Goal: Information Seeking & Learning: Learn about a topic

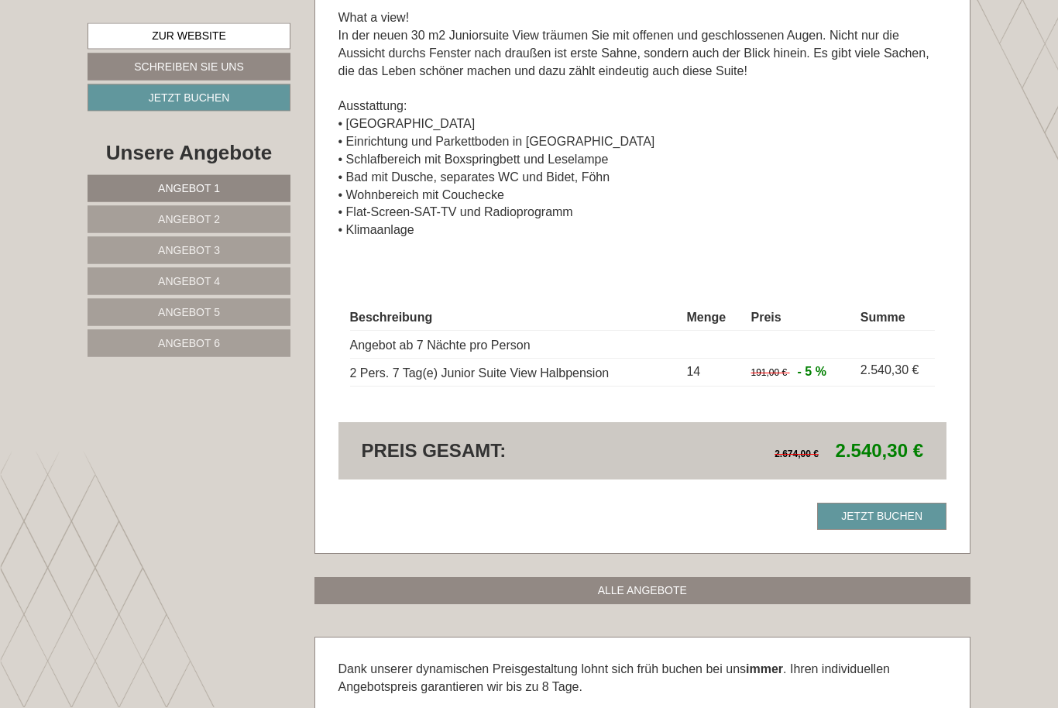
scroll to position [3606, 0]
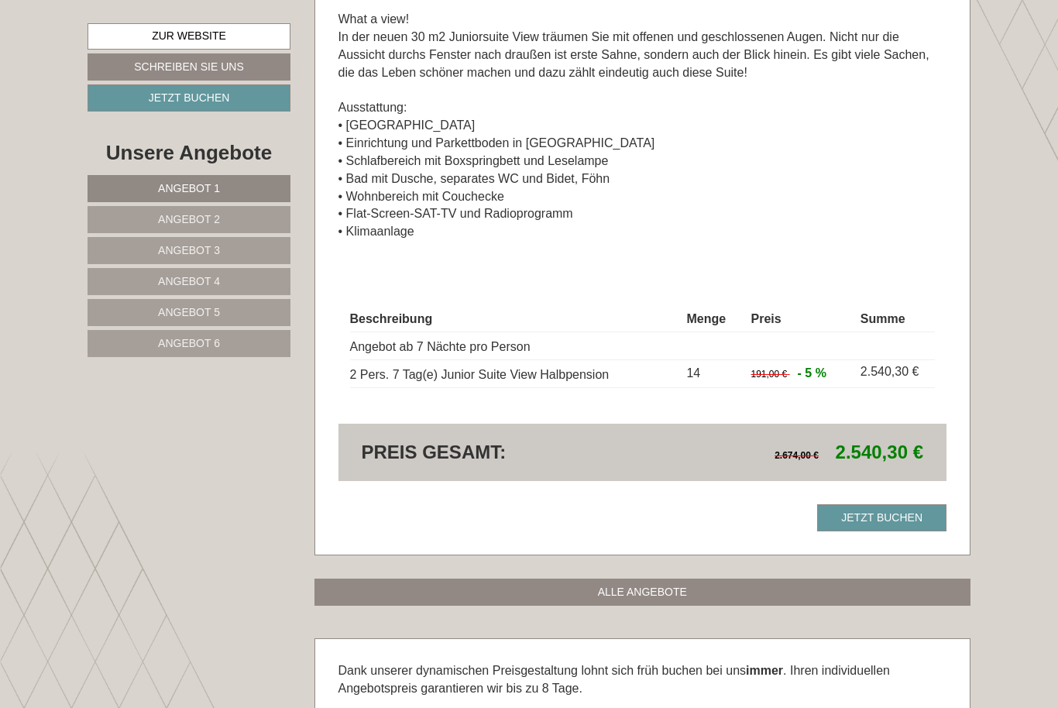
click at [191, 221] on span "Angebot 2" at bounding box center [189, 219] width 62 height 12
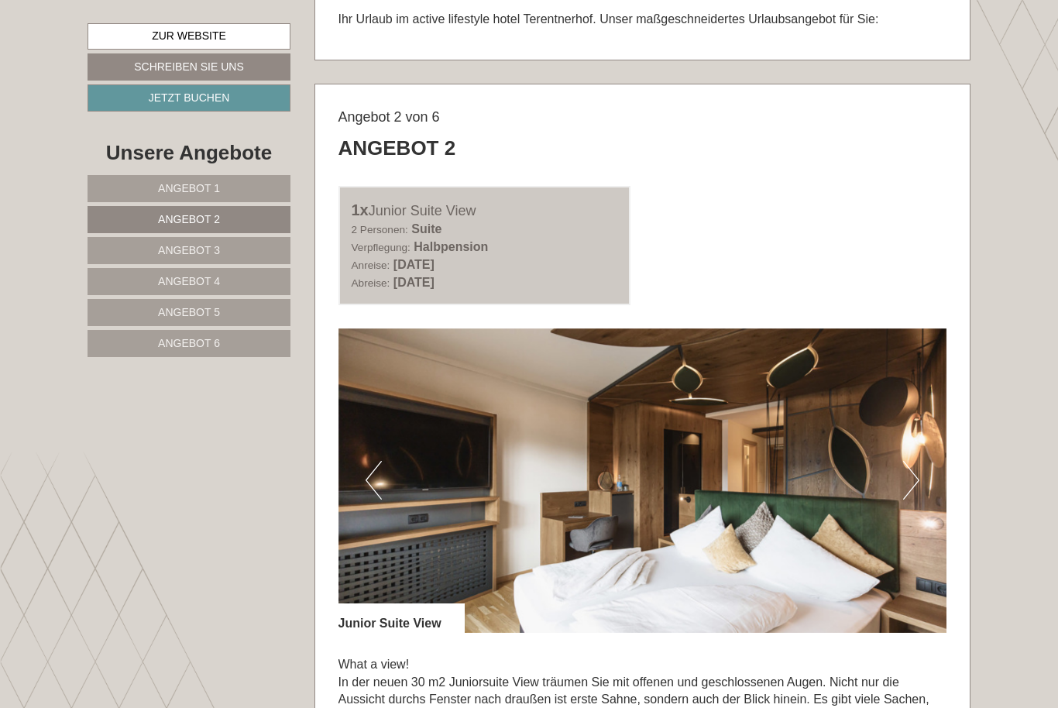
scroll to position [680, 0]
click at [220, 348] on link "Angebot 6" at bounding box center [189, 343] width 203 height 27
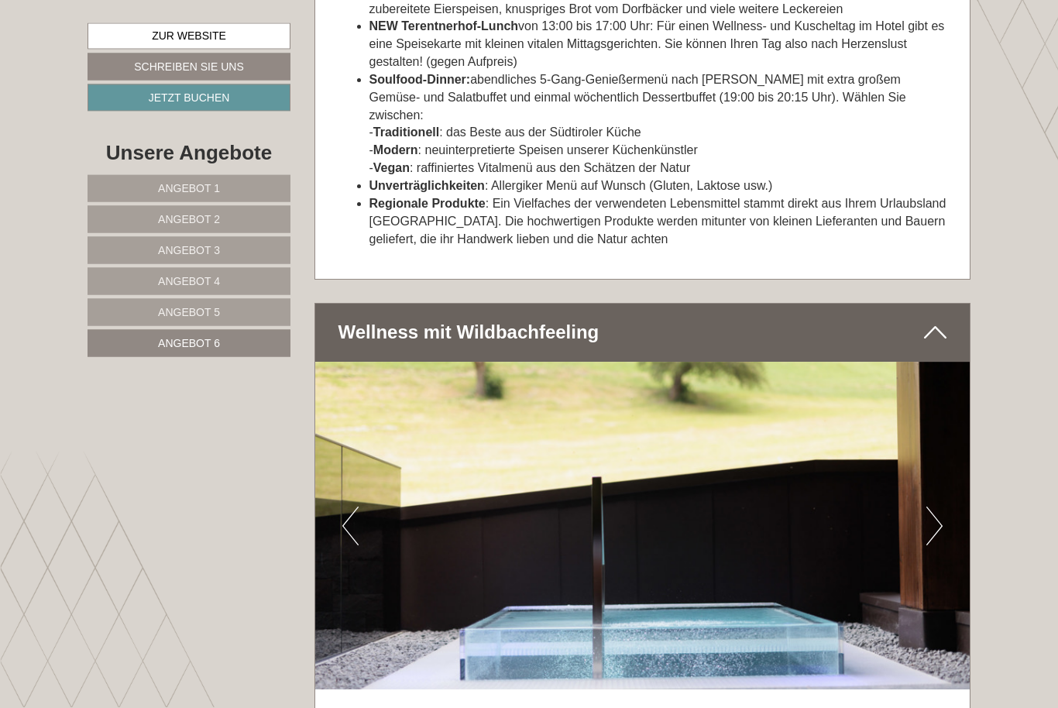
scroll to position [2667, 0]
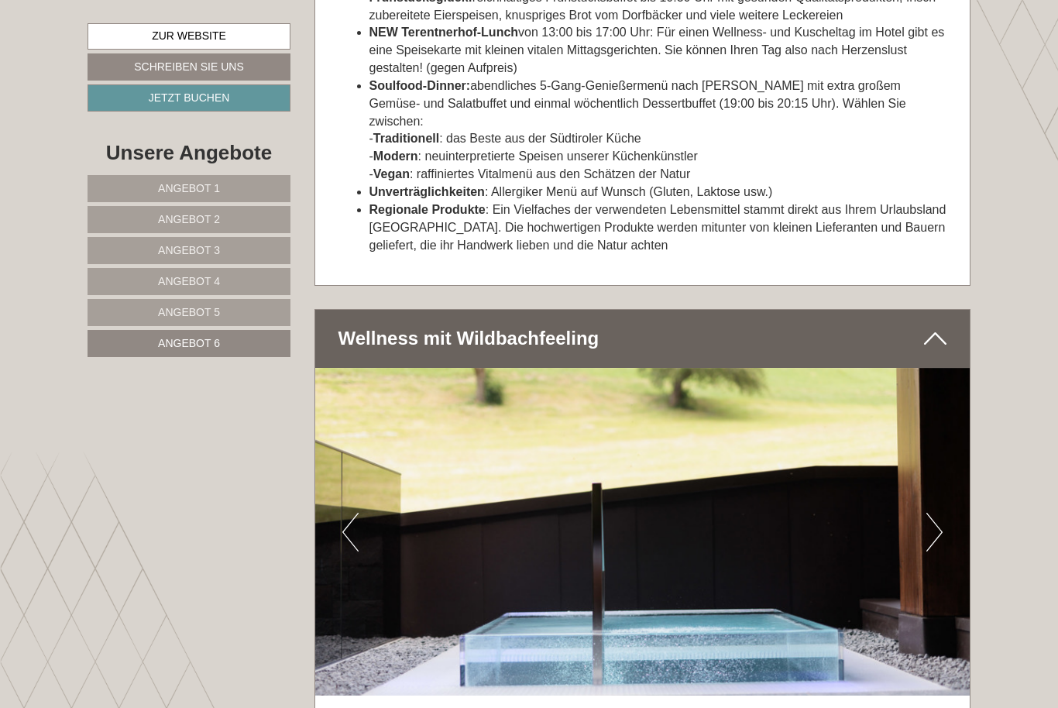
click at [944, 485] on img at bounding box center [642, 532] width 655 height 328
click at [934, 513] on button "Next" at bounding box center [935, 532] width 16 height 39
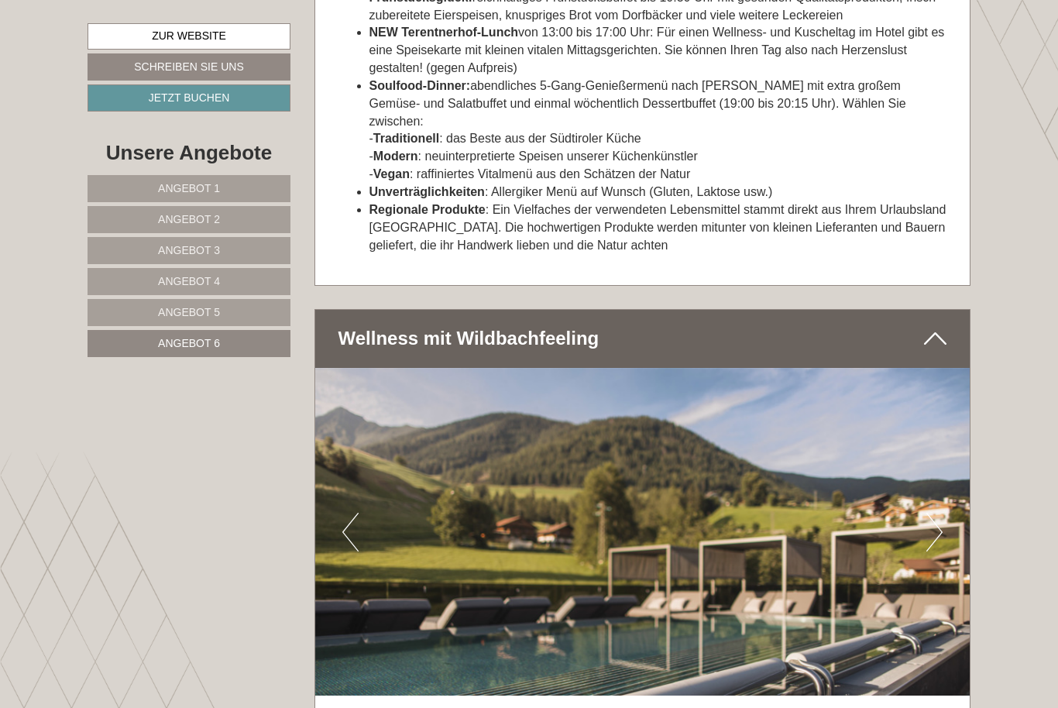
click at [935, 513] on button "Next" at bounding box center [935, 532] width 16 height 39
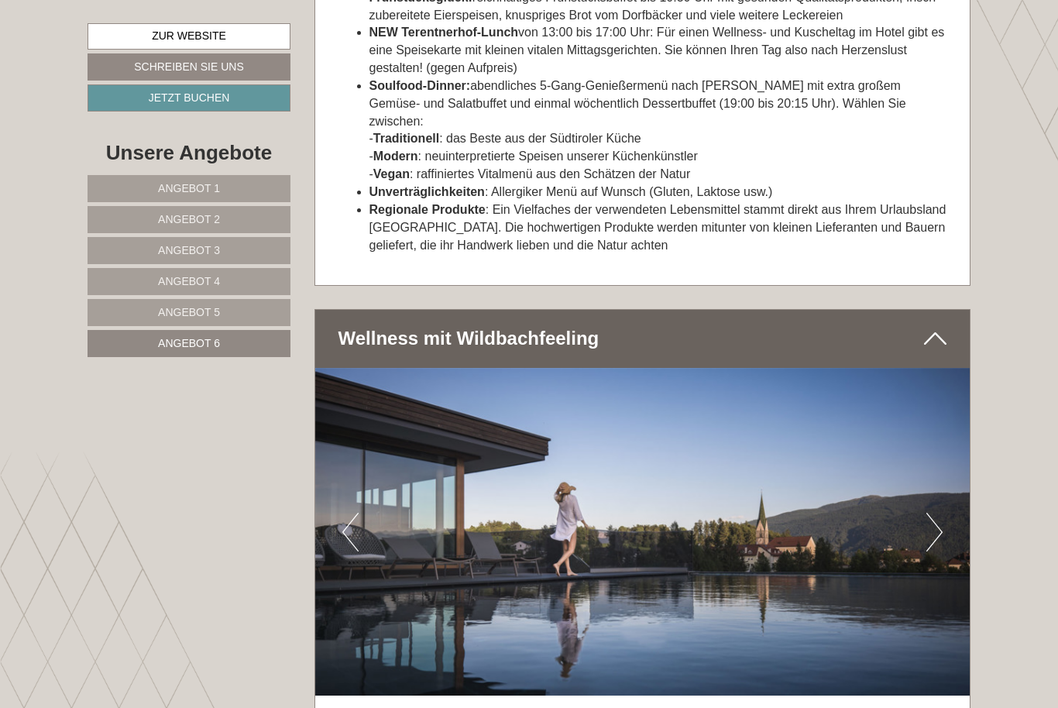
click at [943, 491] on img at bounding box center [642, 532] width 655 height 328
click at [934, 513] on button "Next" at bounding box center [935, 532] width 16 height 39
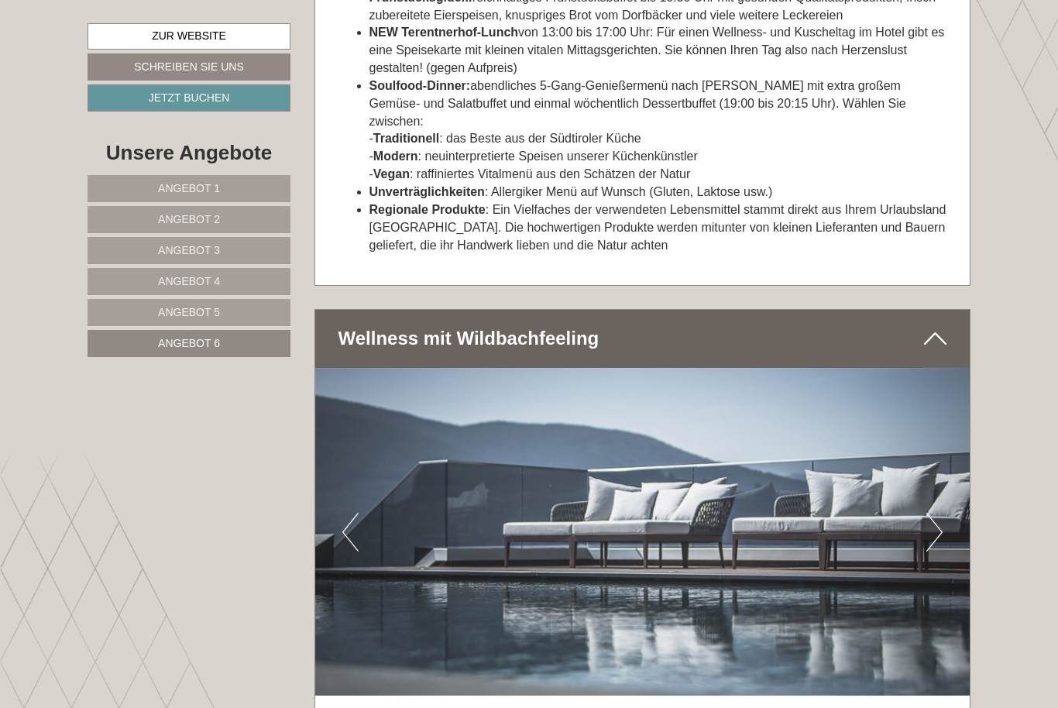
click at [934, 513] on button "Next" at bounding box center [935, 532] width 16 height 39
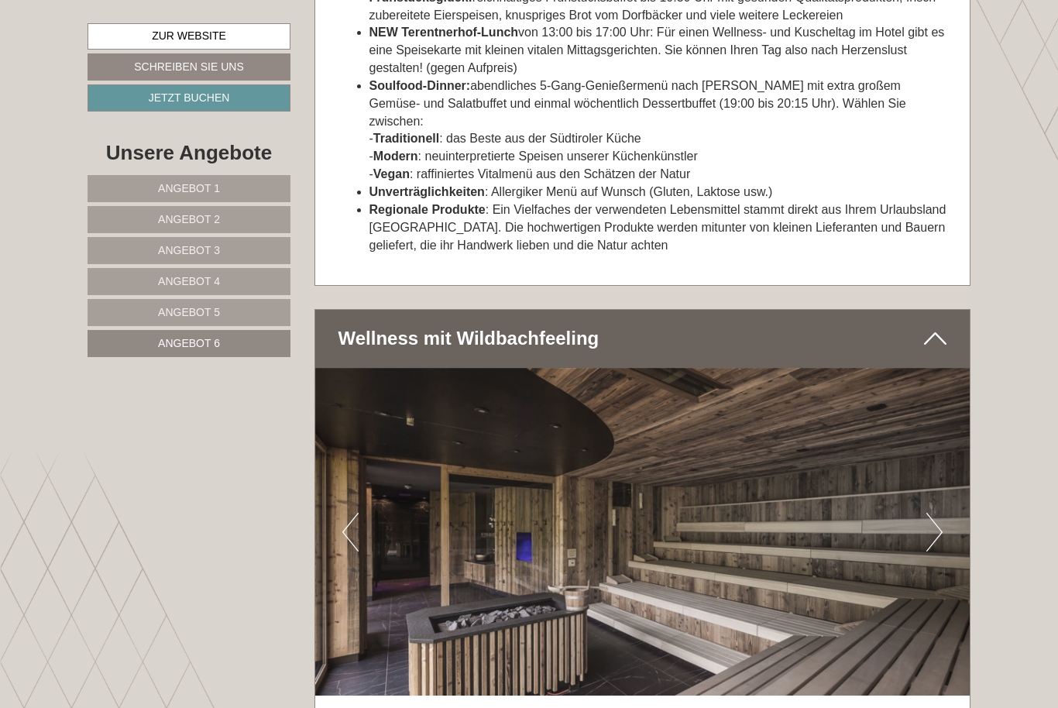
click at [941, 513] on button "Next" at bounding box center [935, 532] width 16 height 39
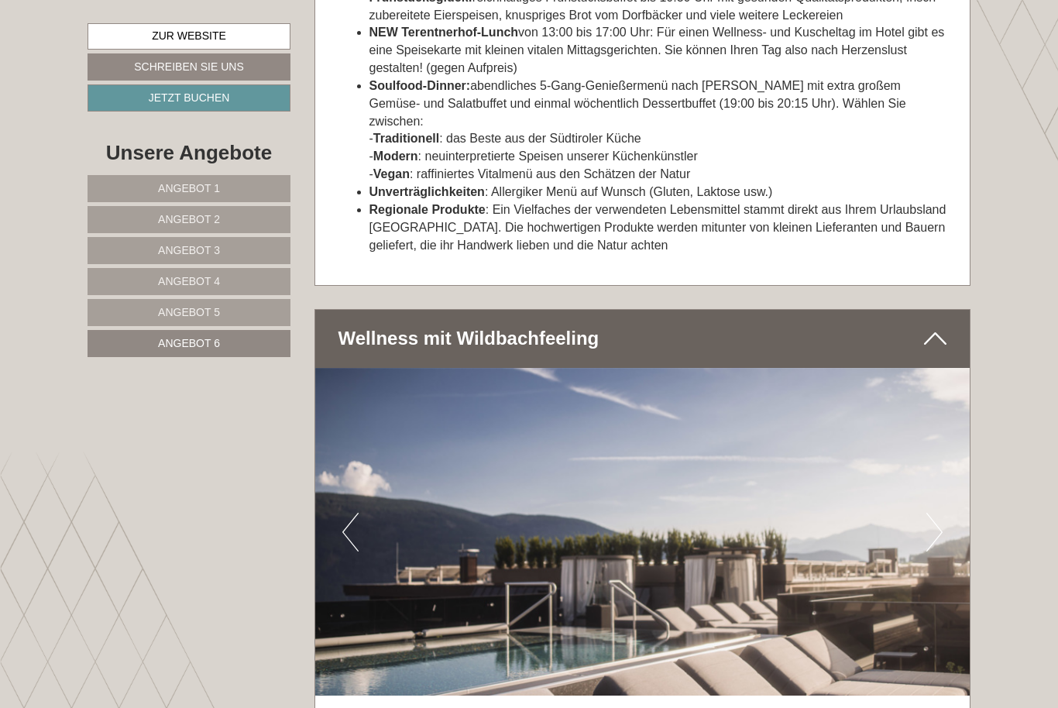
click at [935, 513] on button "Next" at bounding box center [935, 532] width 16 height 39
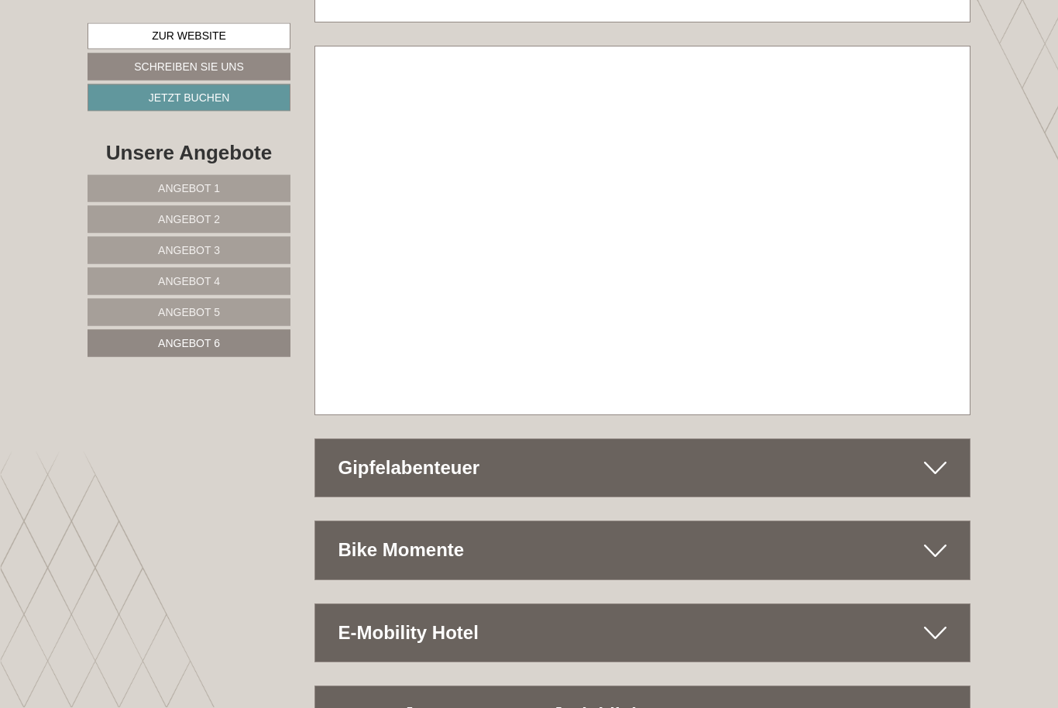
scroll to position [5500, 0]
click at [943, 537] on icon at bounding box center [935, 550] width 22 height 26
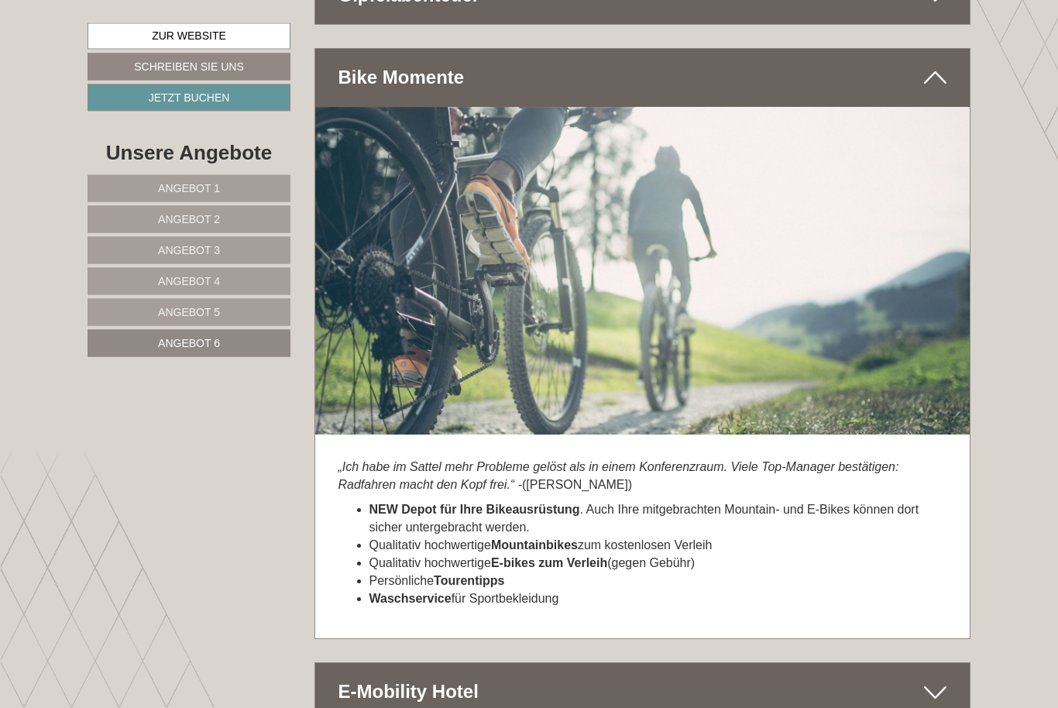
scroll to position [5973, 0]
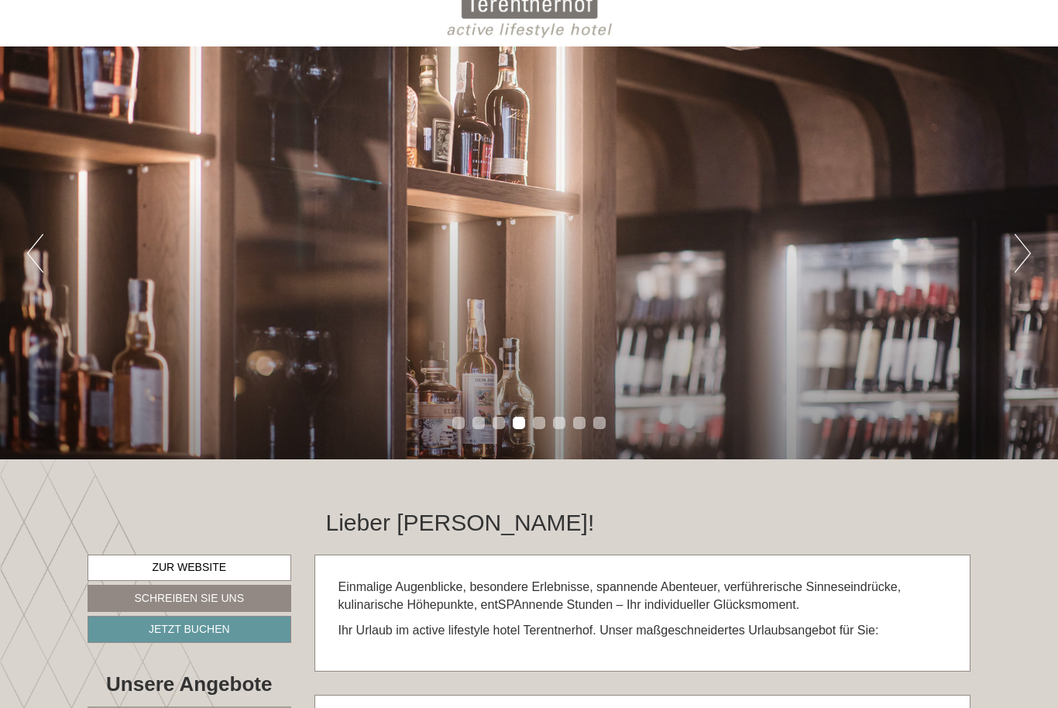
scroll to position [0, 0]
